Goal: Task Accomplishment & Management: Use online tool/utility

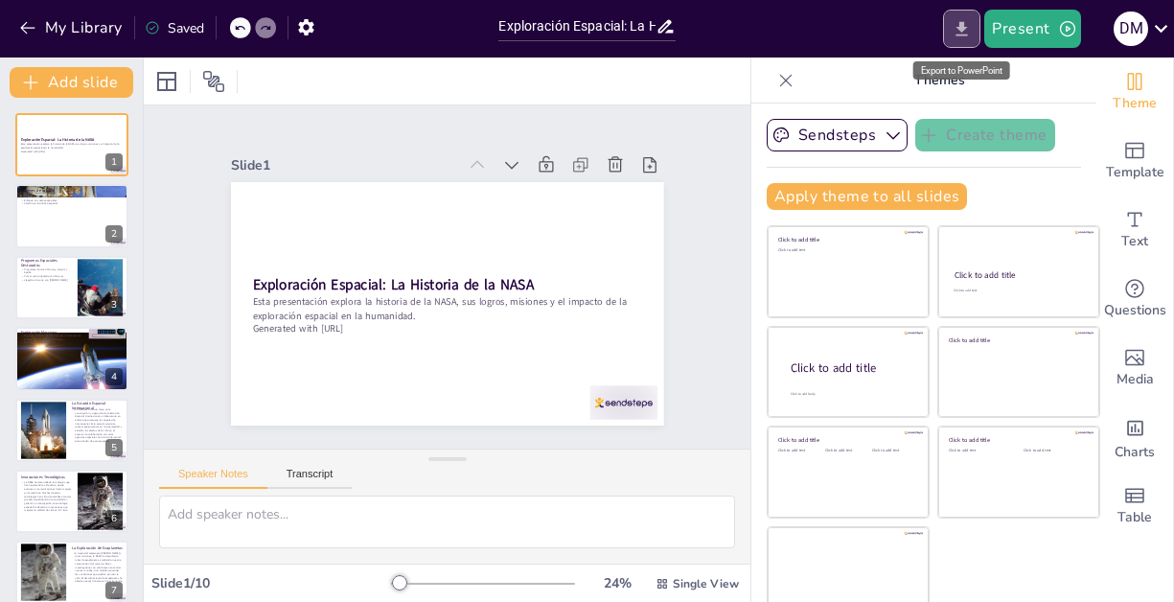
click at [968, 27] on icon "Export to PowerPoint" at bounding box center [963, 28] width 12 height 14
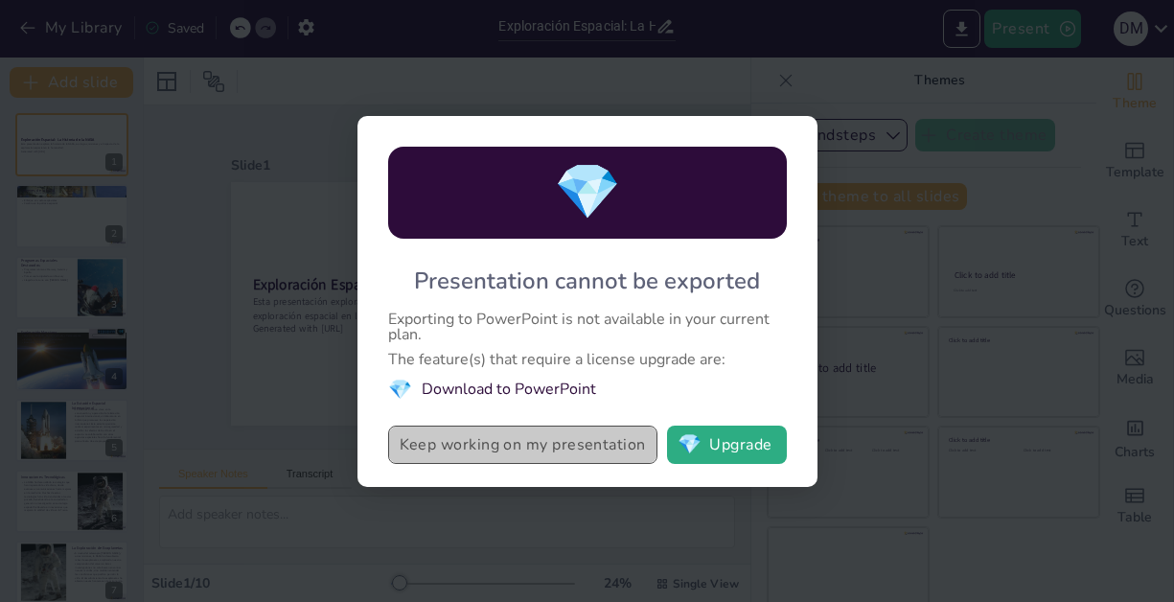
click at [506, 450] on button "Keep working on my presentation" at bounding box center [522, 445] width 269 height 38
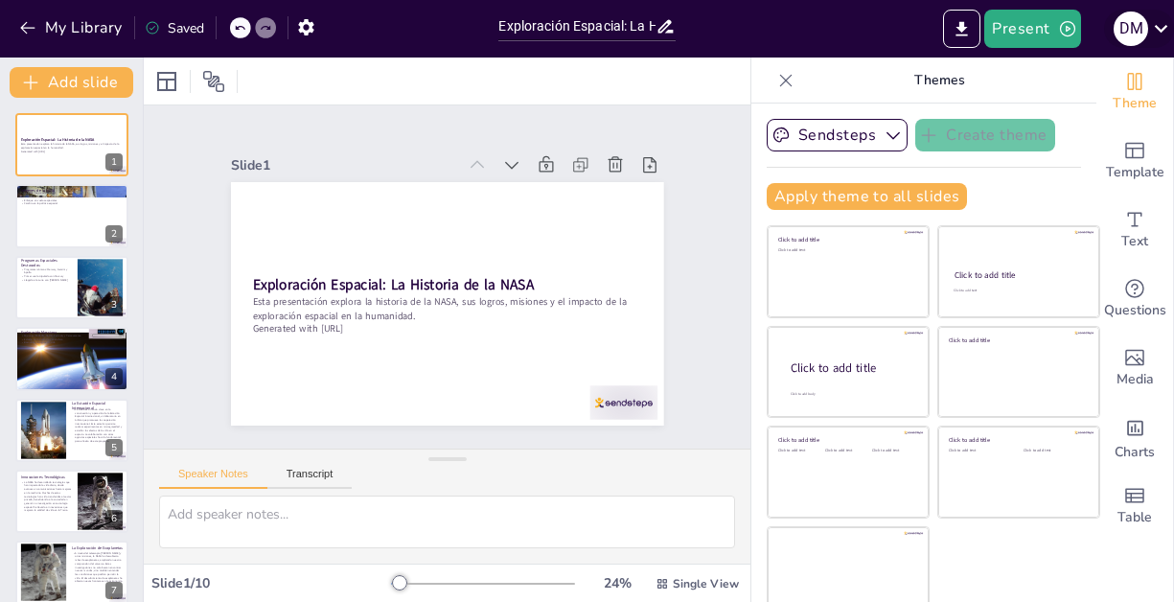
click at [1161, 25] on icon at bounding box center [1162, 28] width 26 height 26
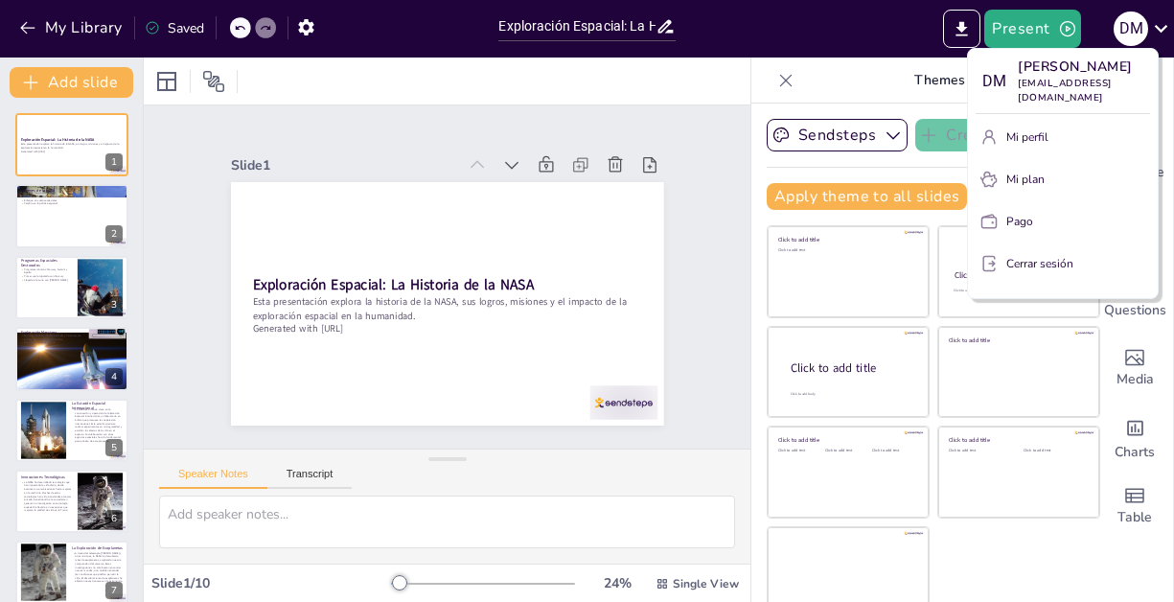
click at [862, 16] on div at bounding box center [587, 301] width 1174 height 602
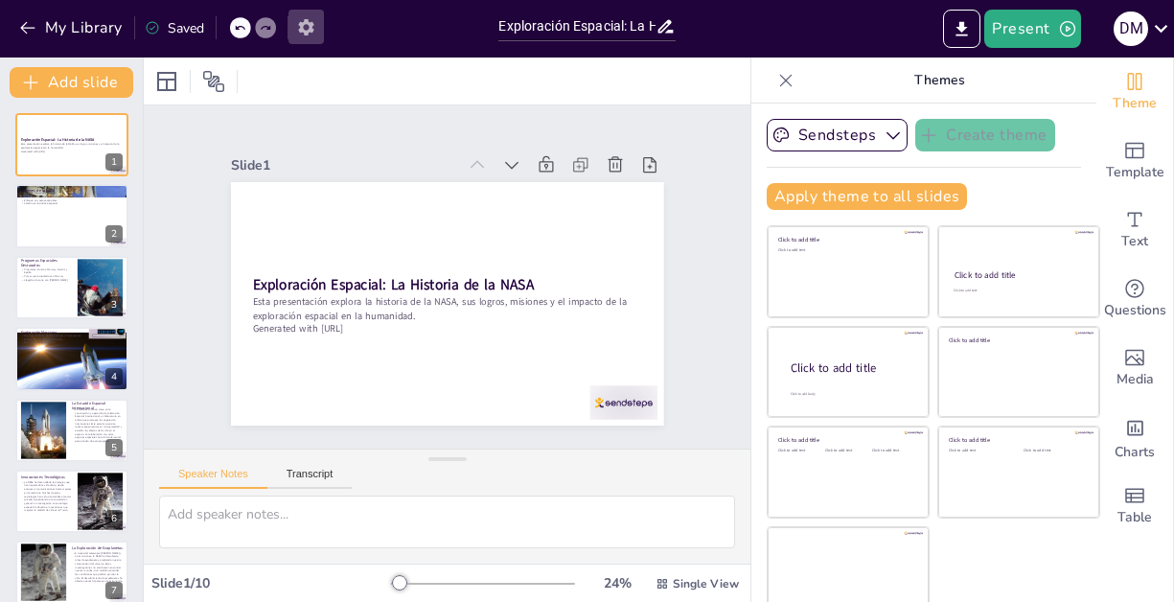
click at [296, 23] on button "button" at bounding box center [306, 27] width 35 height 35
click at [315, 20] on icon "button" at bounding box center [306, 27] width 20 height 20
click at [314, 22] on icon "button" at bounding box center [306, 27] width 20 height 20
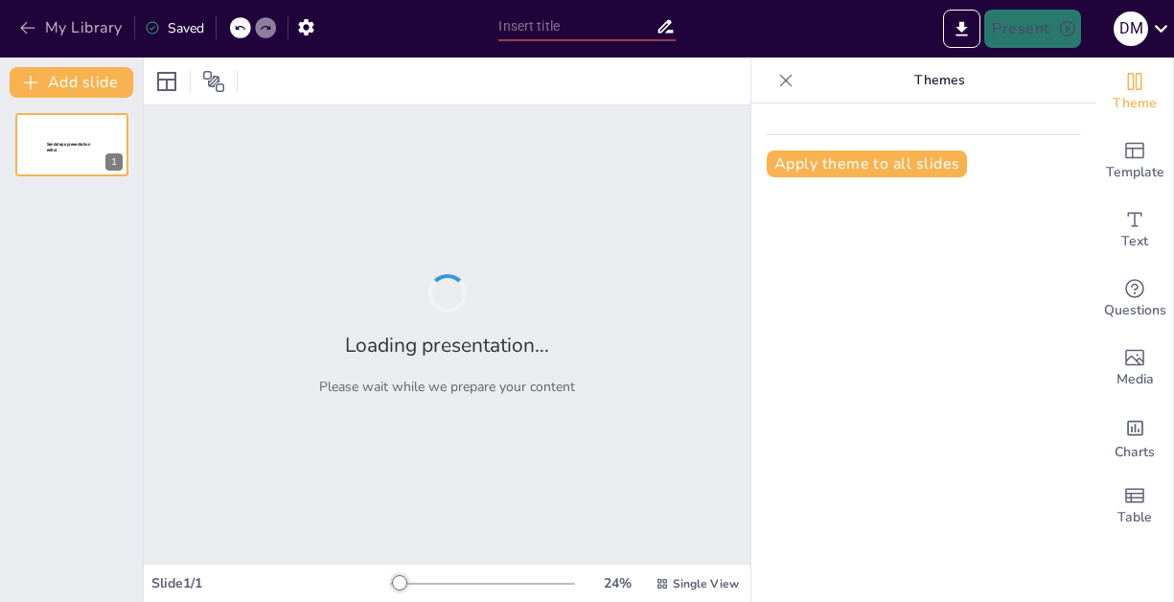
type input "Exploración Espacial: La Historia de la NASA"
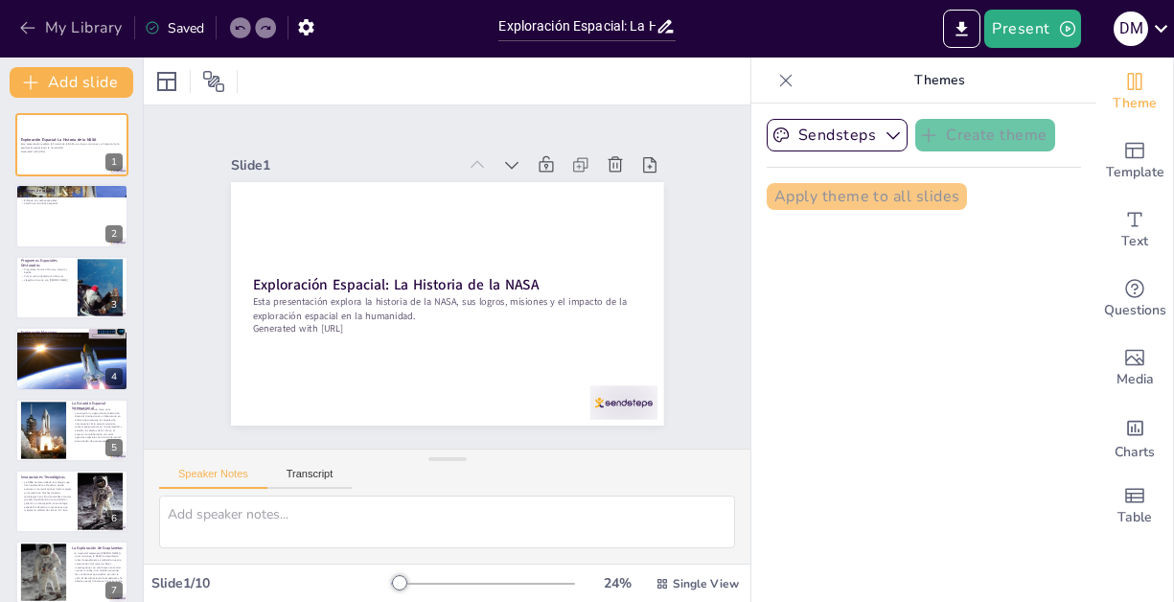
click at [45, 29] on button "My Library" at bounding box center [72, 27] width 116 height 31
